Goal: Check status: Check status

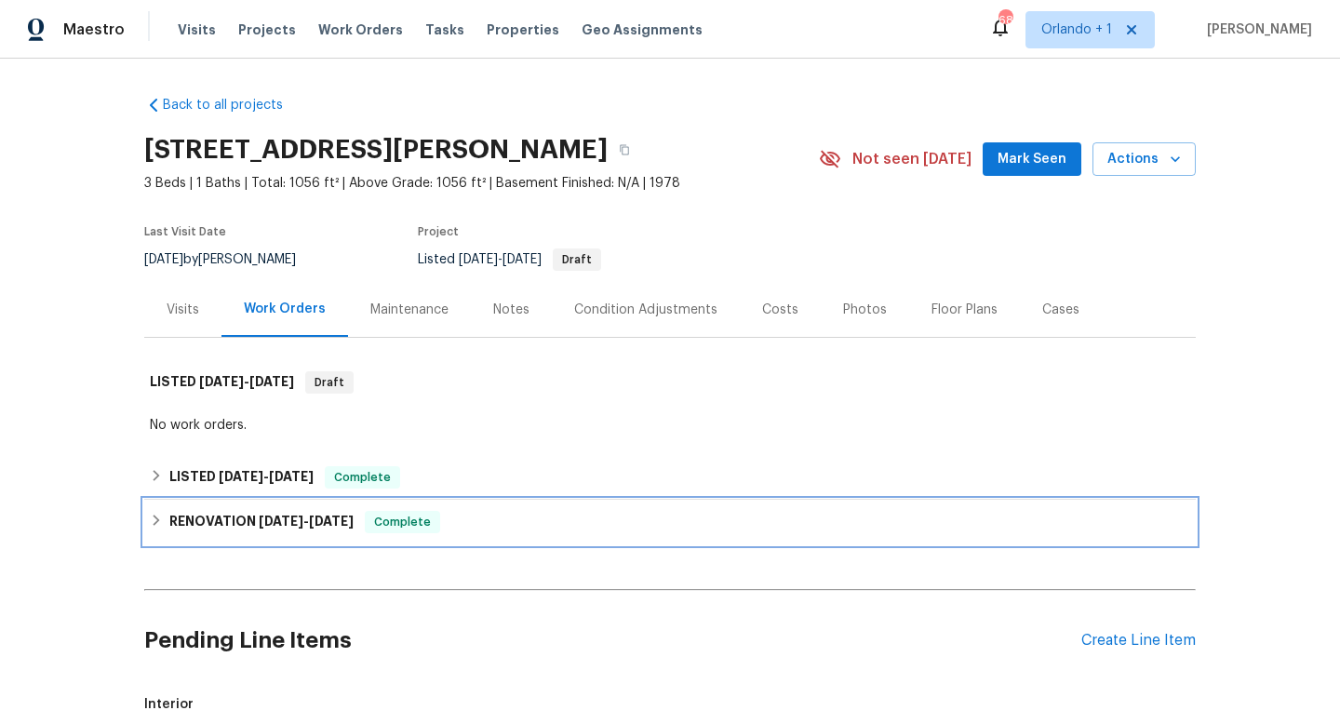
click at [160, 521] on icon at bounding box center [156, 520] width 13 height 13
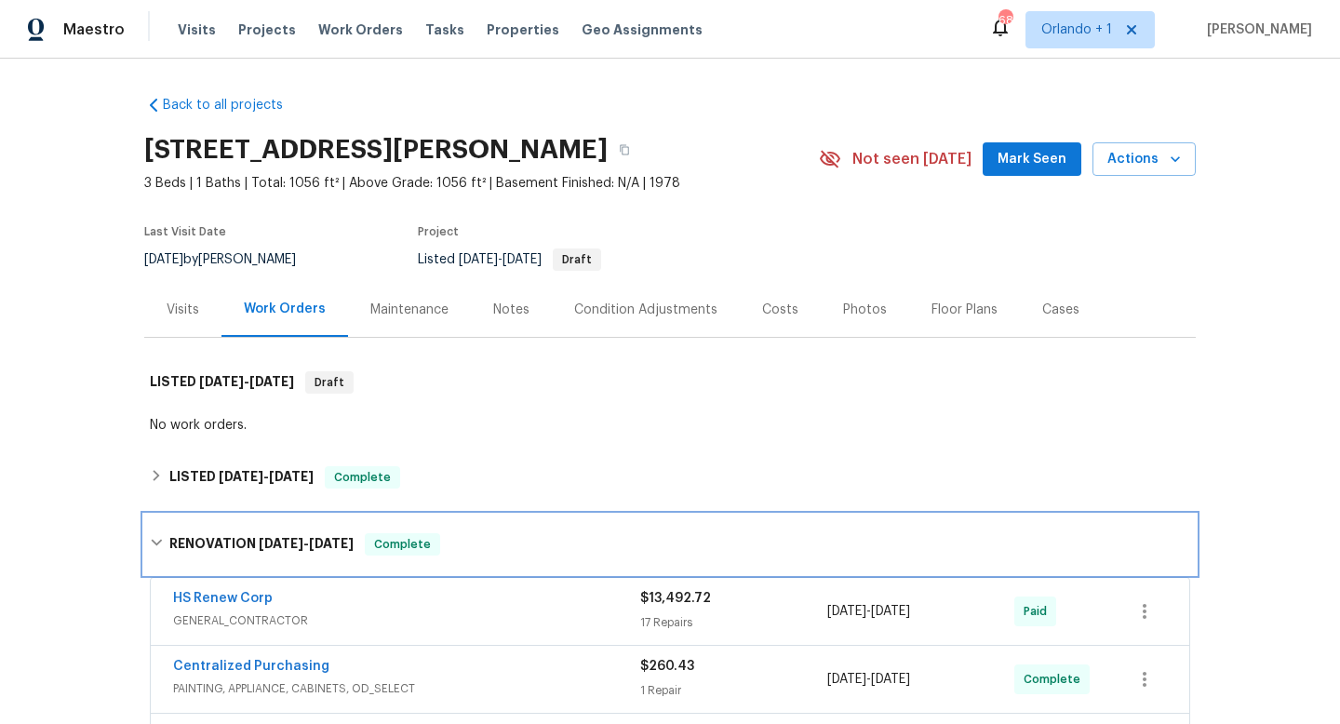
scroll to position [231, 0]
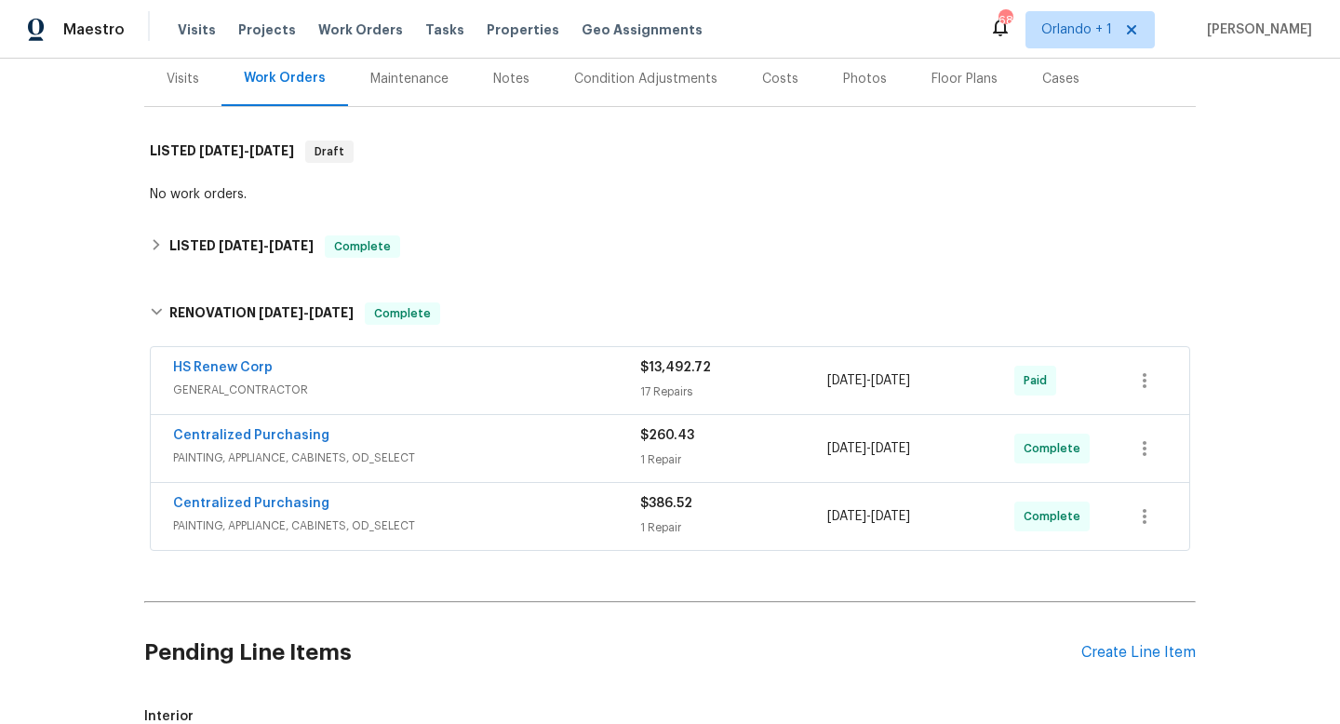
click at [514, 365] on div "HS Renew Corp" at bounding box center [406, 369] width 467 height 22
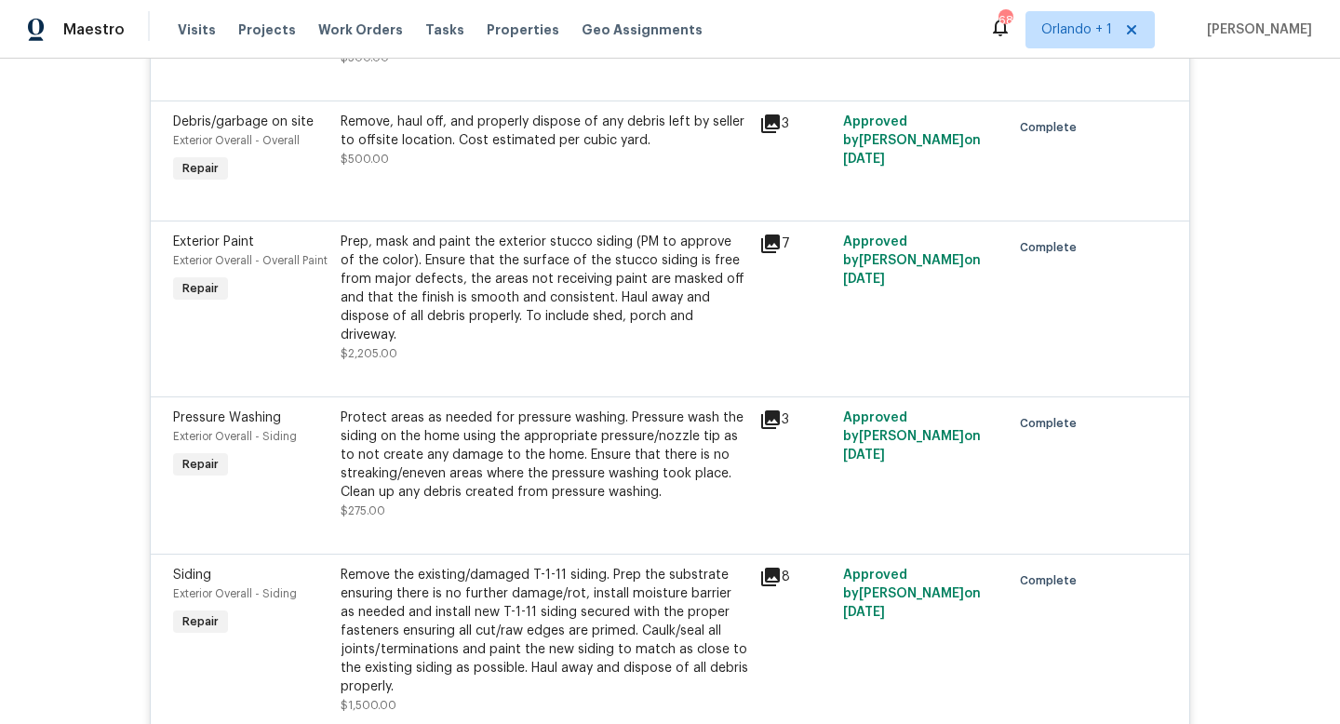
scroll to position [1216, 0]
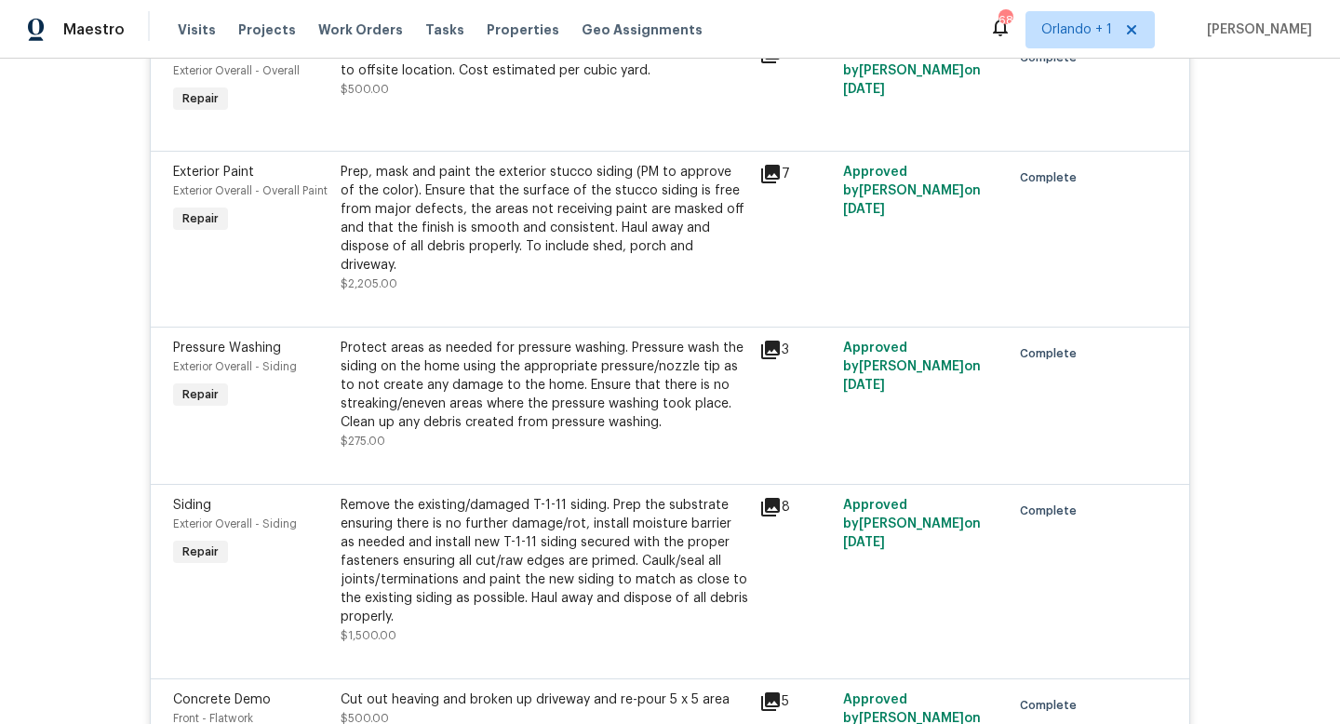
click at [770, 171] on icon at bounding box center [770, 174] width 19 height 19
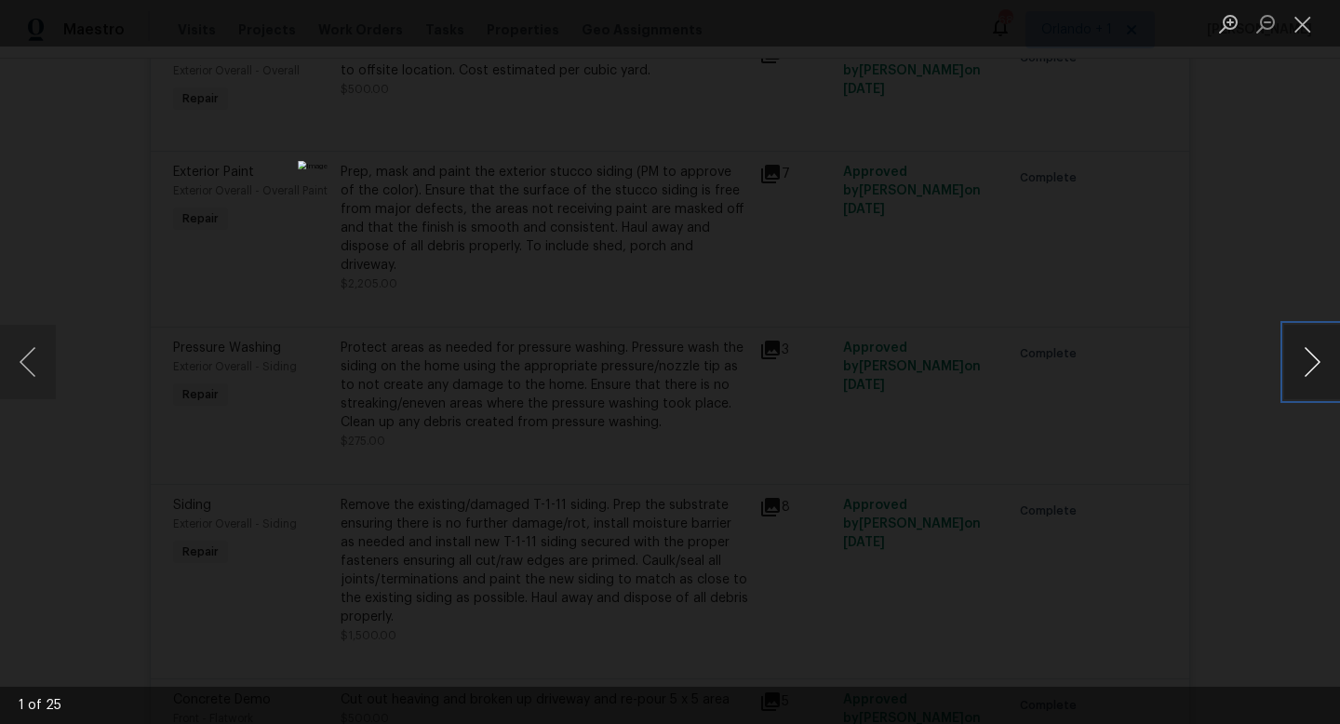
click at [1318, 355] on button "Next image" at bounding box center [1312, 362] width 56 height 74
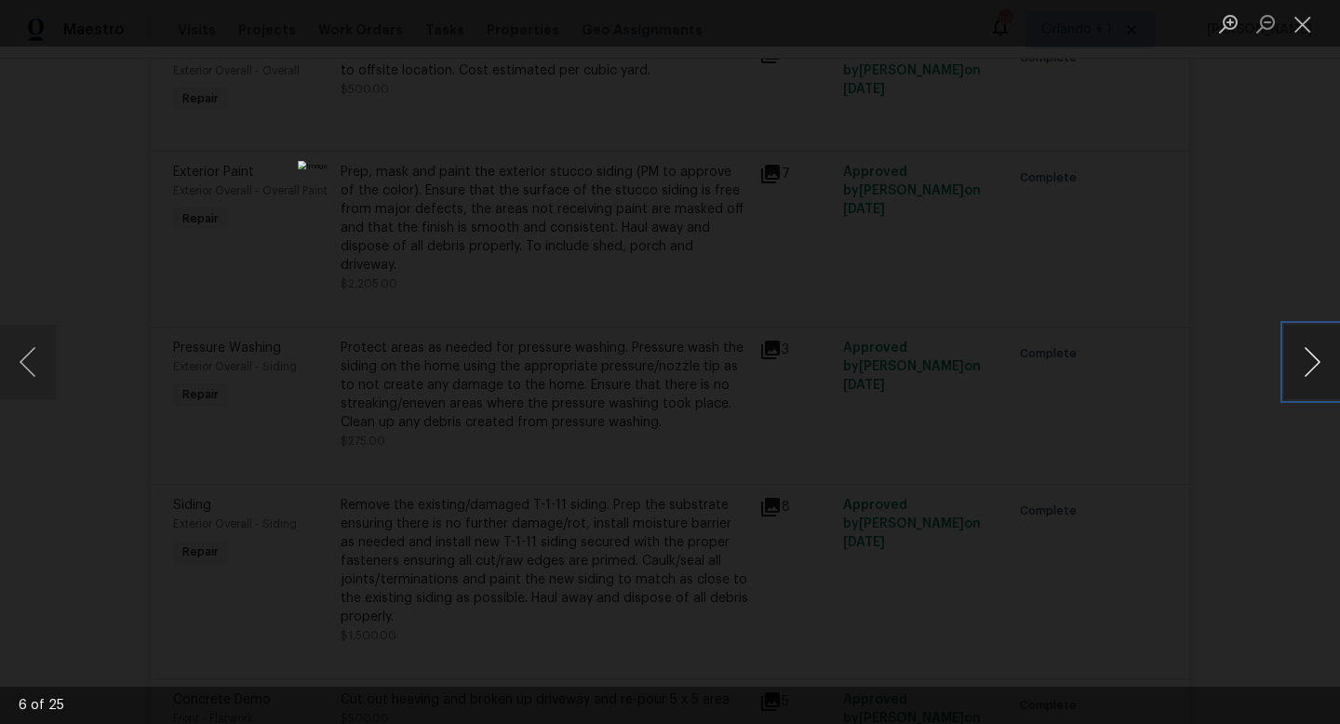
click at [1318, 355] on button "Next image" at bounding box center [1312, 362] width 56 height 74
click at [1269, 251] on div "Lightbox" at bounding box center [670, 362] width 1340 height 724
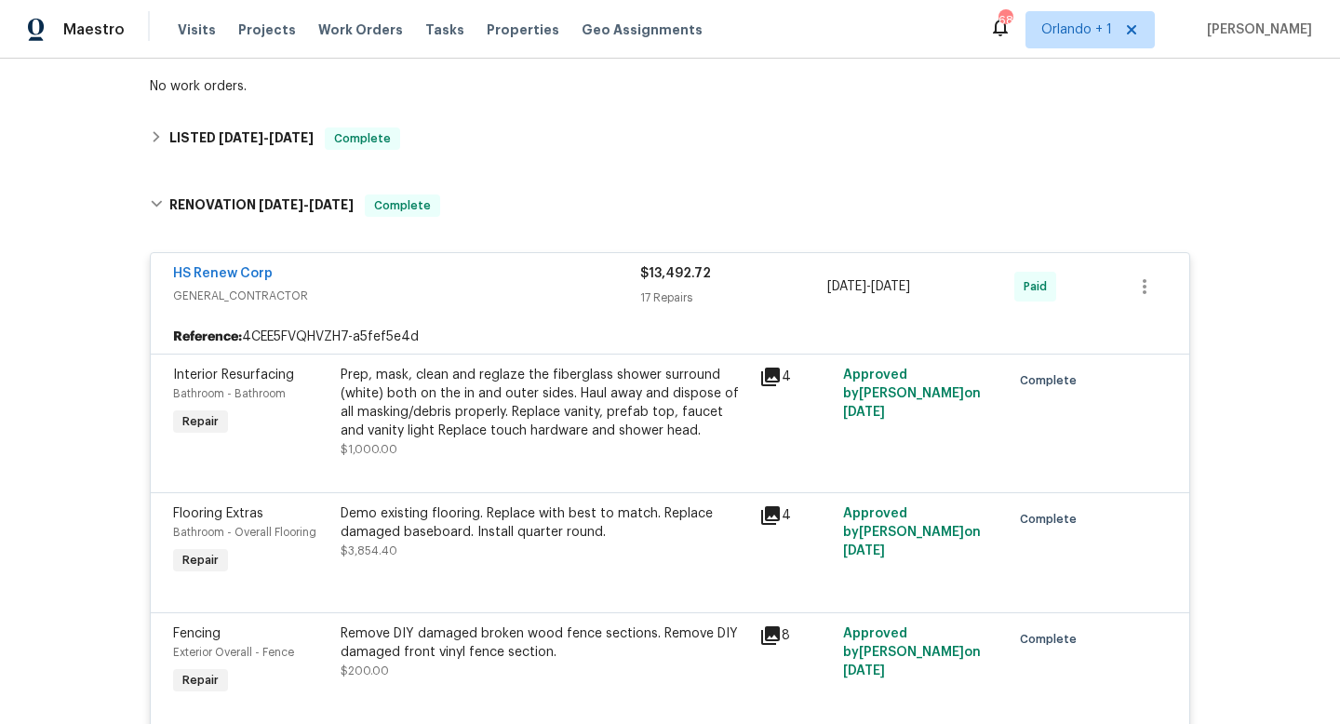
scroll to position [295, 0]
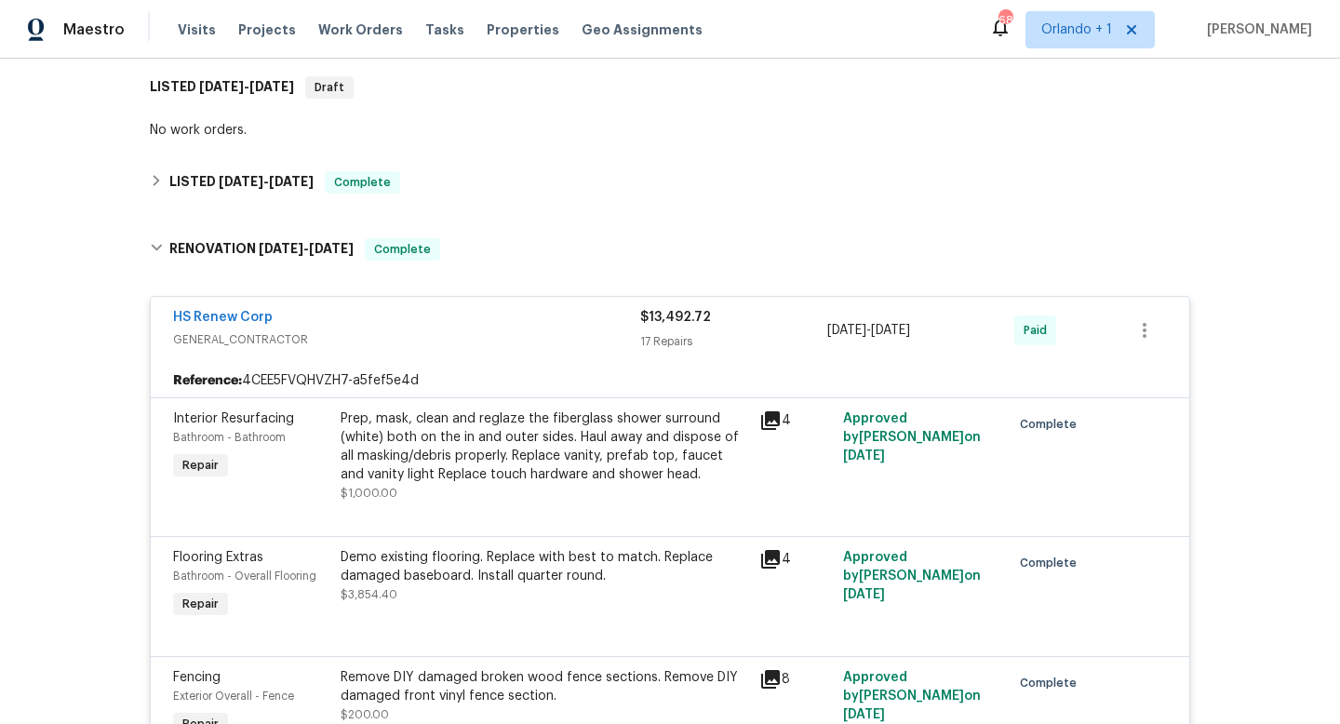
click at [773, 560] on icon at bounding box center [770, 559] width 22 height 22
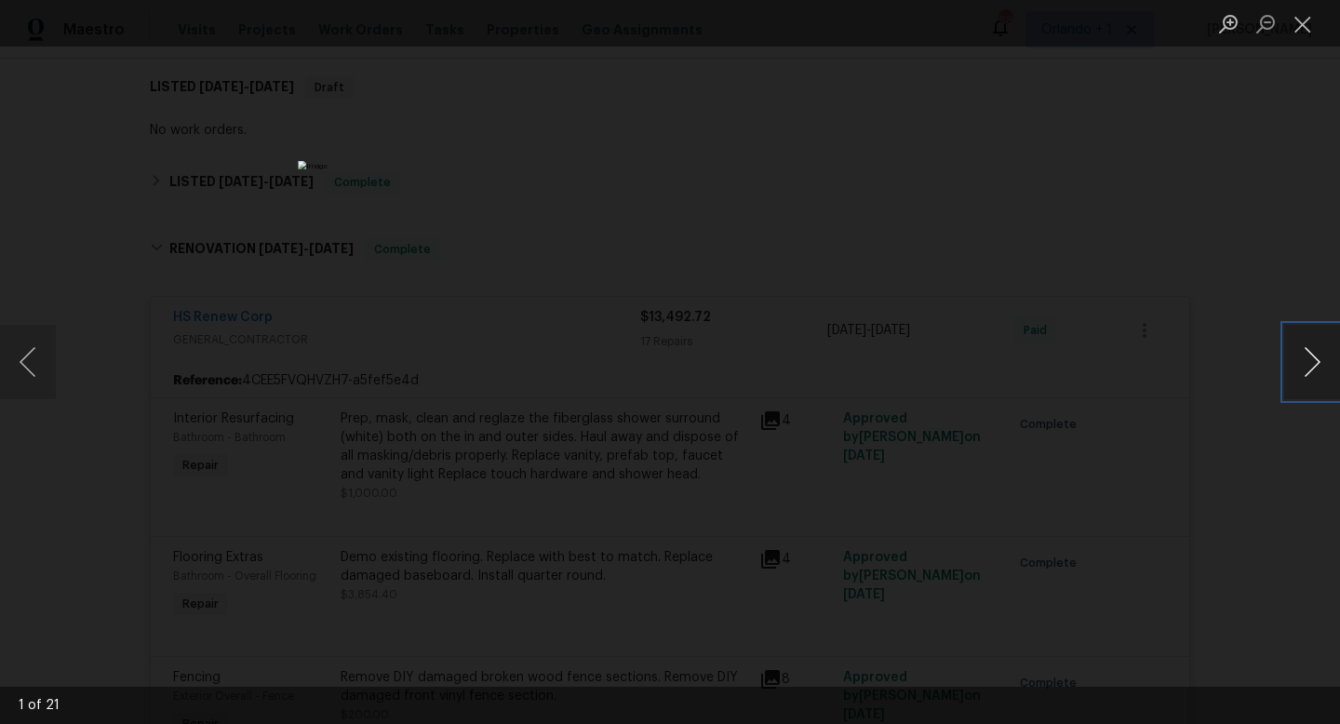
click at [1320, 362] on button "Next image" at bounding box center [1312, 362] width 56 height 74
click at [1299, 32] on button "Close lightbox" at bounding box center [1302, 23] width 37 height 33
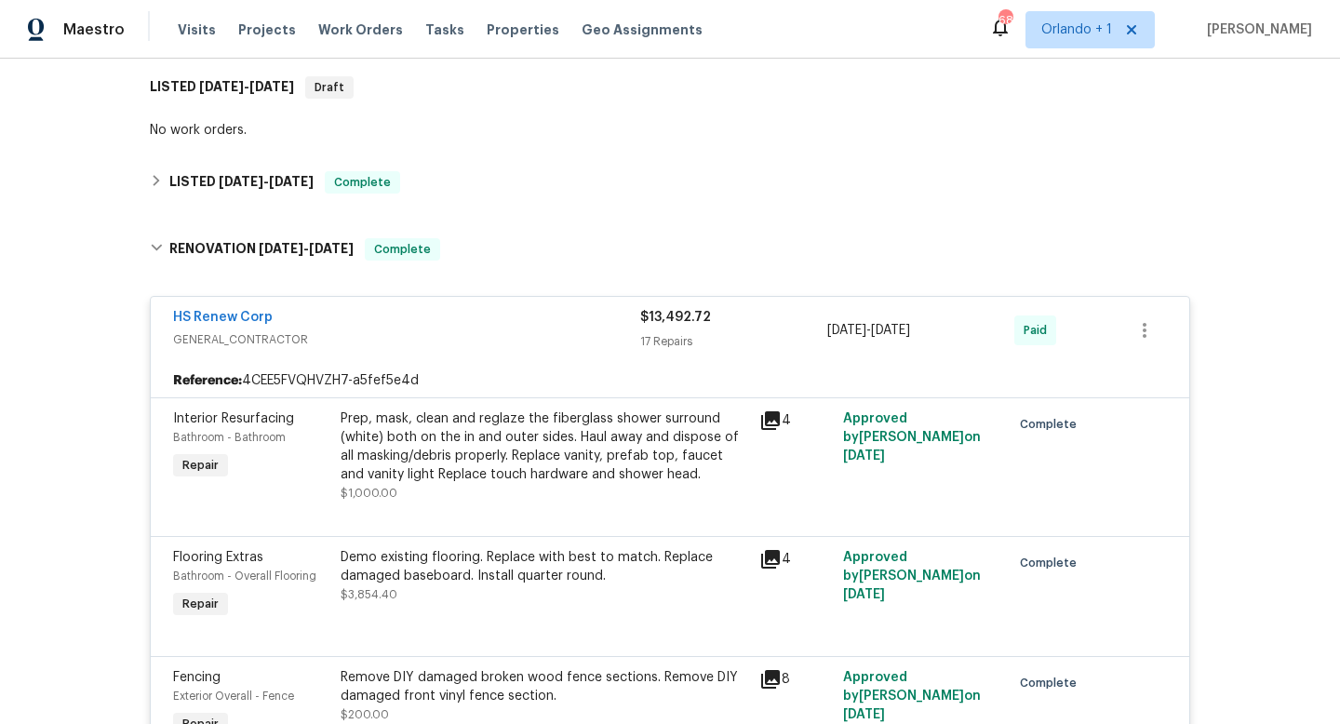
click at [444, 330] on span "GENERAL_CONTRACTOR" at bounding box center [406, 339] width 467 height 19
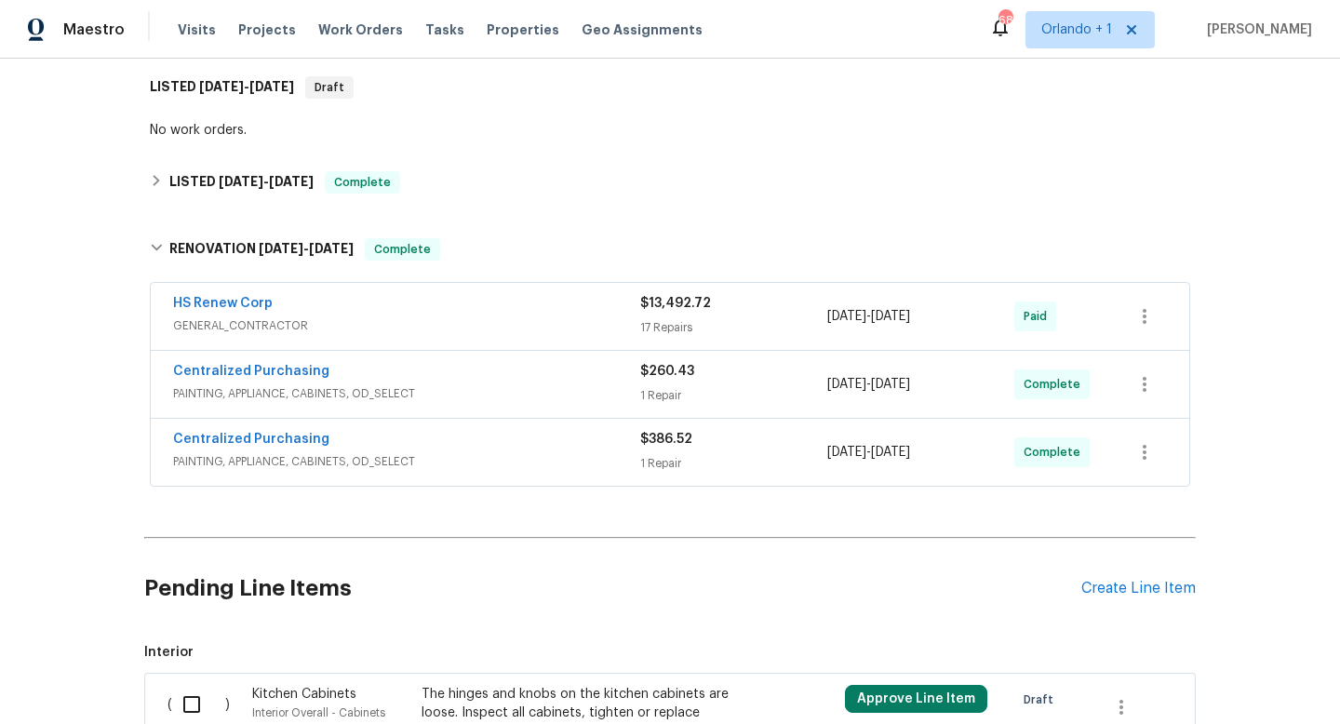
click at [467, 389] on span "PAINTING, APPLIANCE, CABINETS, OD_SELECT" at bounding box center [406, 393] width 467 height 19
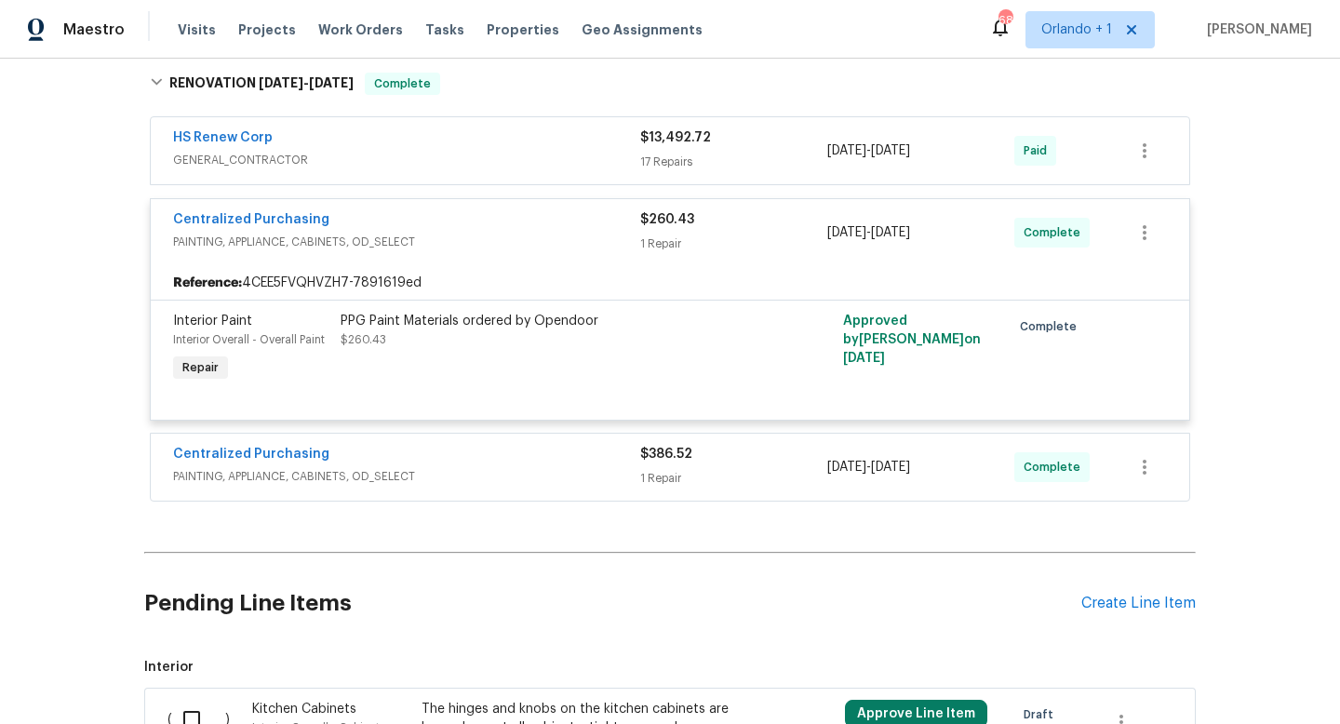
scroll to position [497, 0]
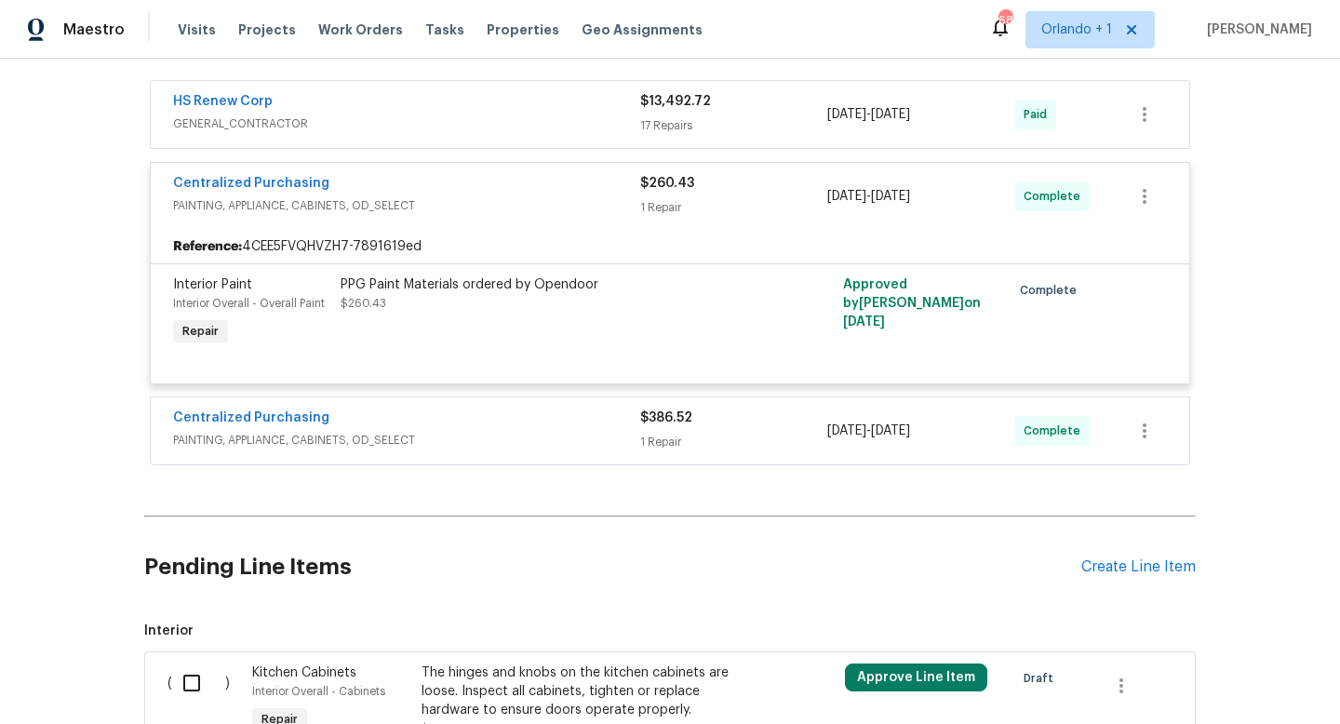
click at [481, 421] on div "Centralized Purchasing" at bounding box center [406, 419] width 467 height 22
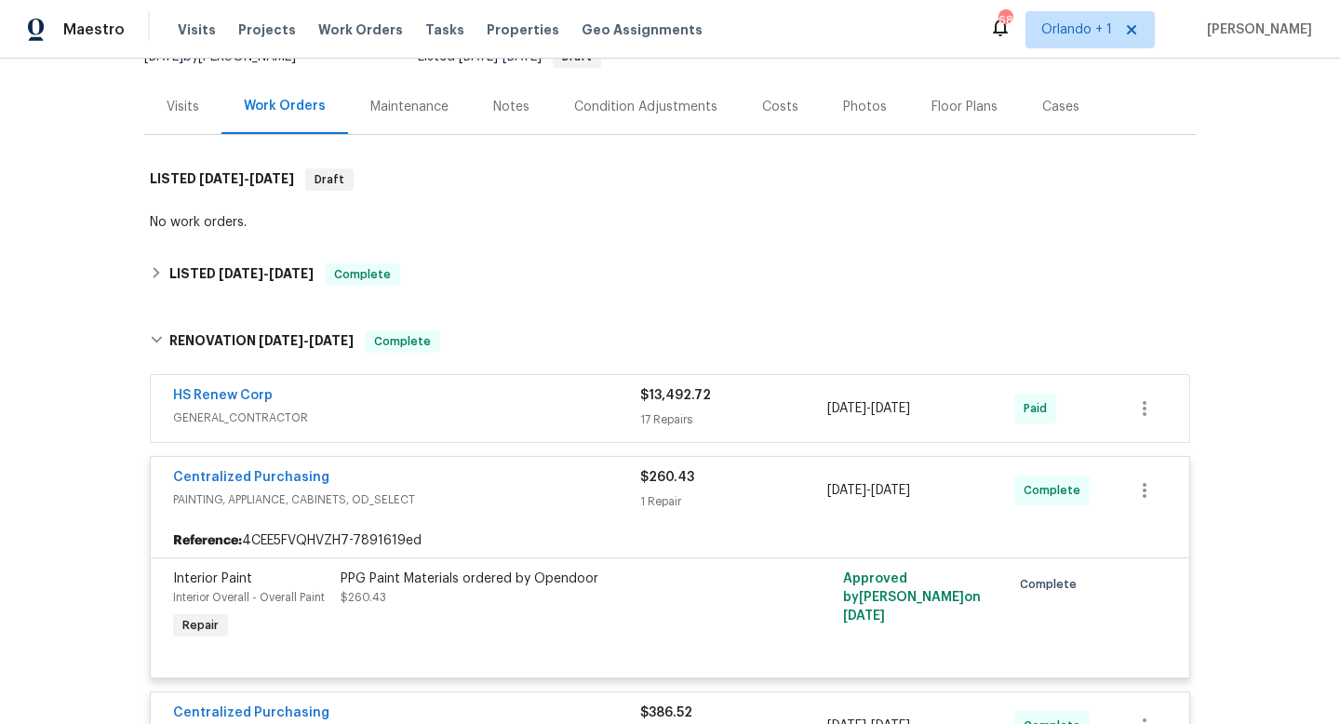
scroll to position [182, 0]
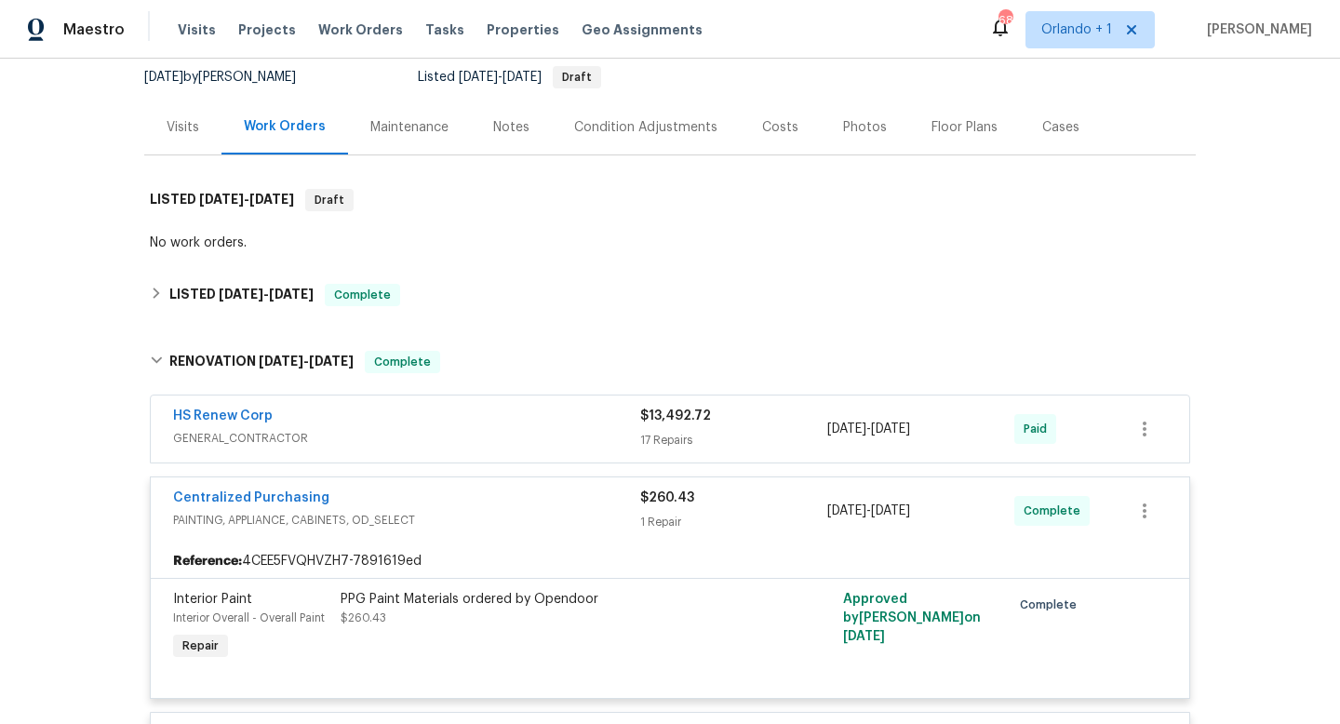
click at [334, 410] on div "HS Renew Corp" at bounding box center [406, 418] width 467 height 22
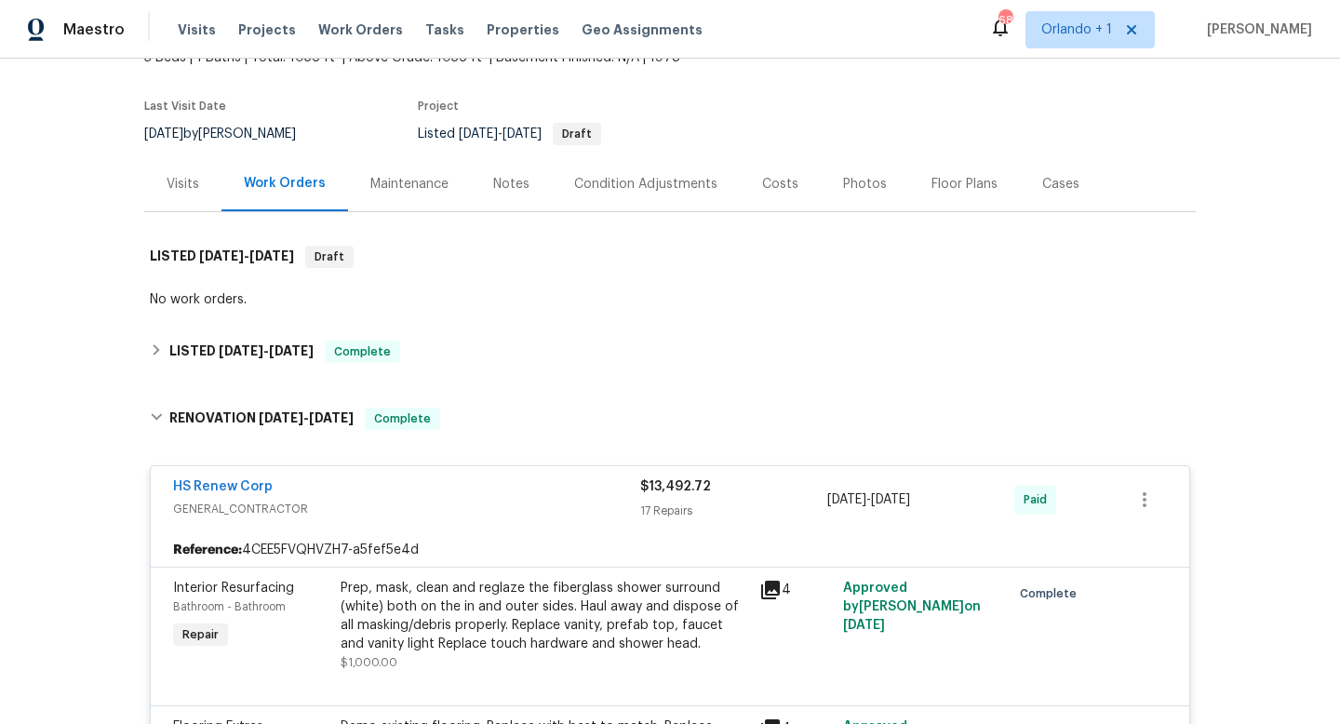
scroll to position [64, 0]
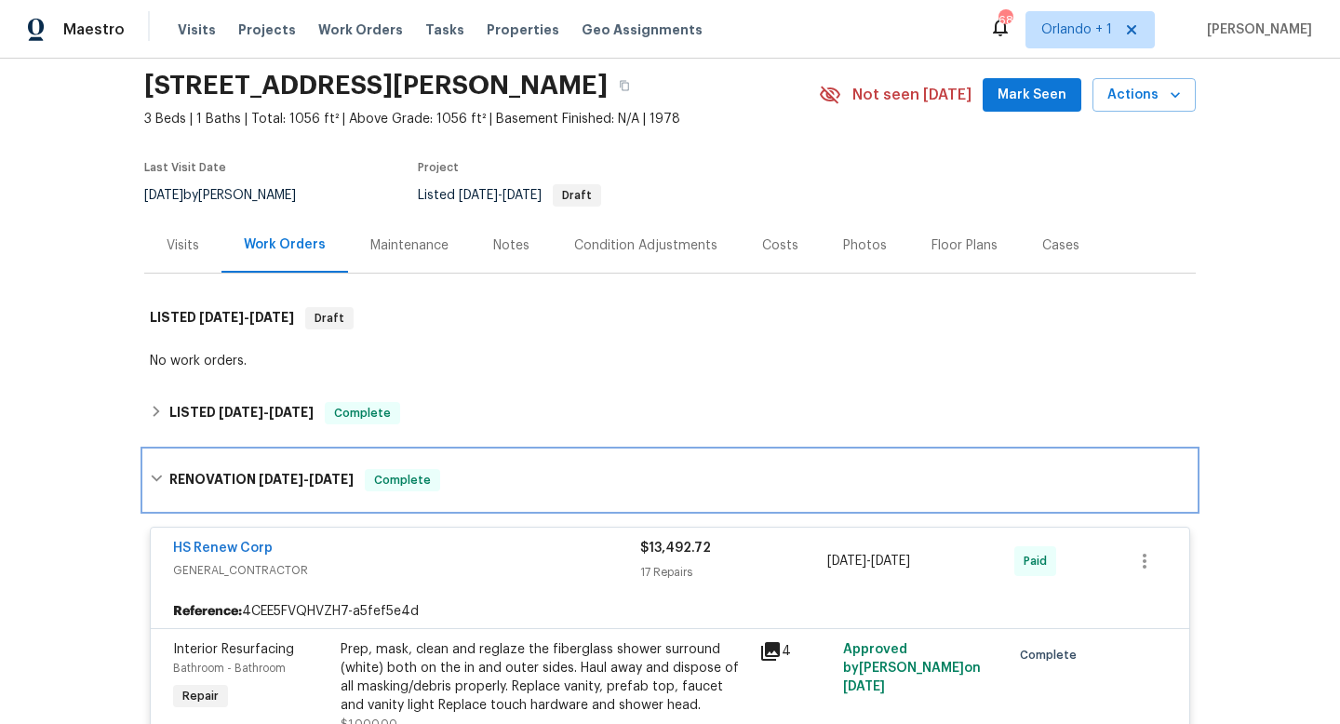
click at [521, 484] on div "RENOVATION [DATE] - [DATE] Complete" at bounding box center [670, 480] width 1040 height 22
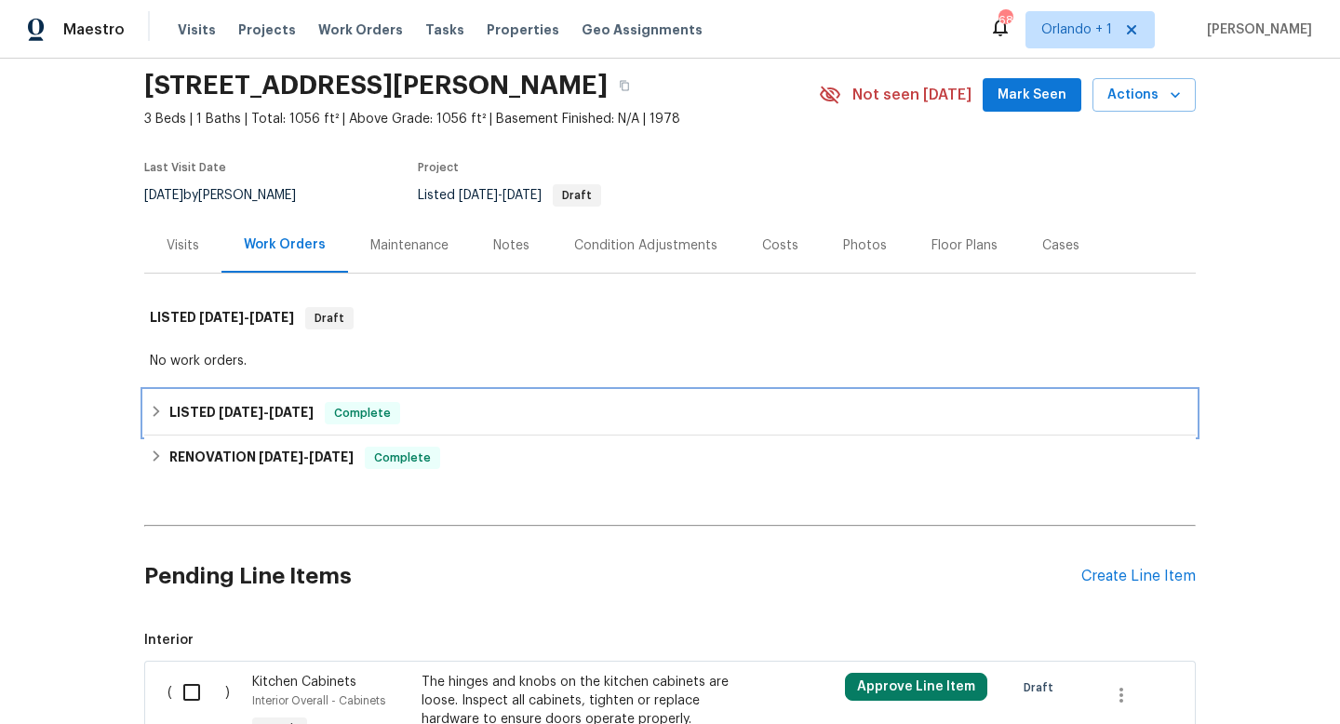
click at [370, 416] on span "Complete" at bounding box center [363, 413] width 72 height 19
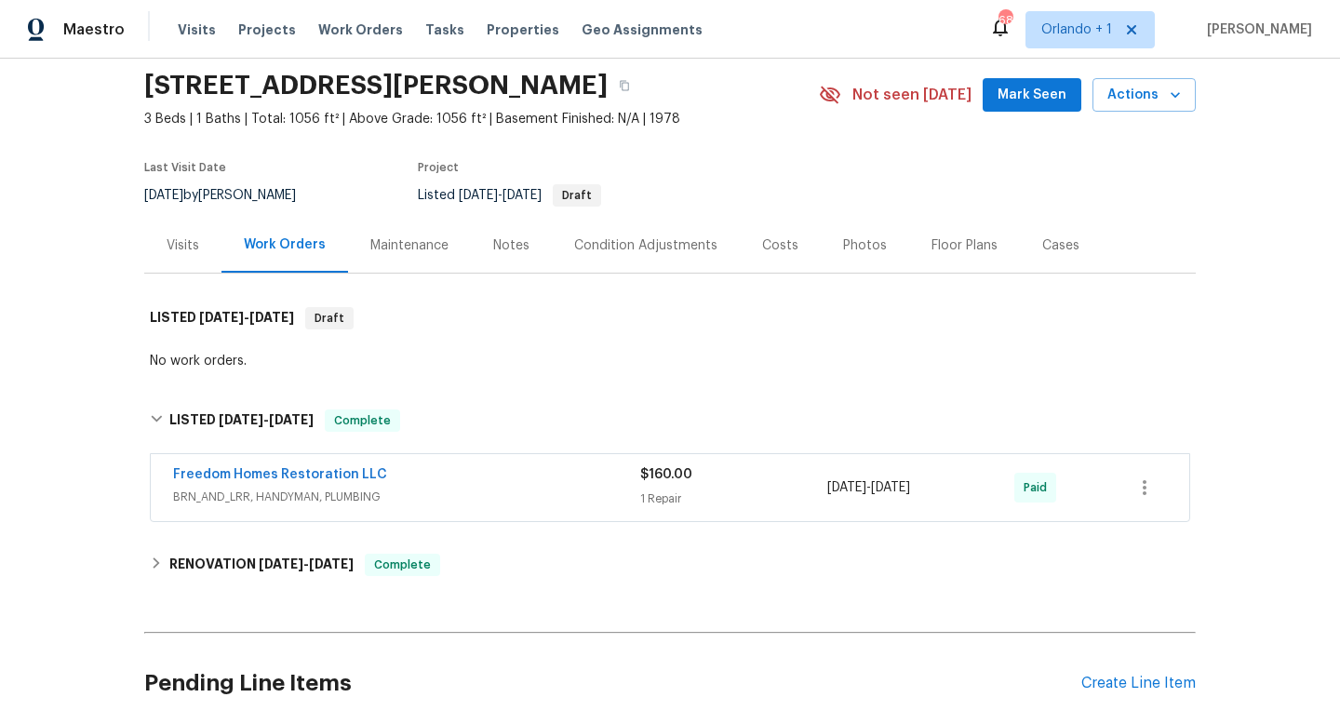
click at [481, 492] on span "BRN_AND_LRR, HANDYMAN, PLUMBING" at bounding box center [406, 497] width 467 height 19
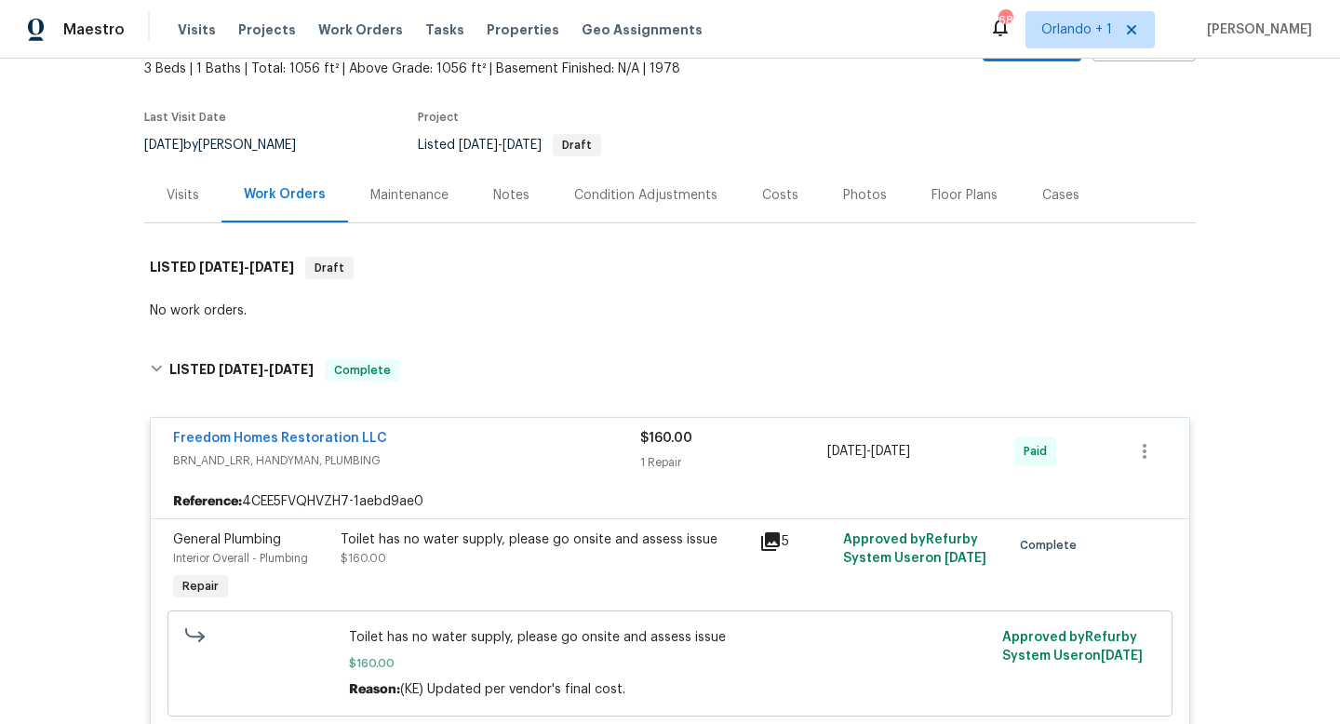
scroll to position [0, 0]
